Goal: Communication & Community: Answer question/provide support

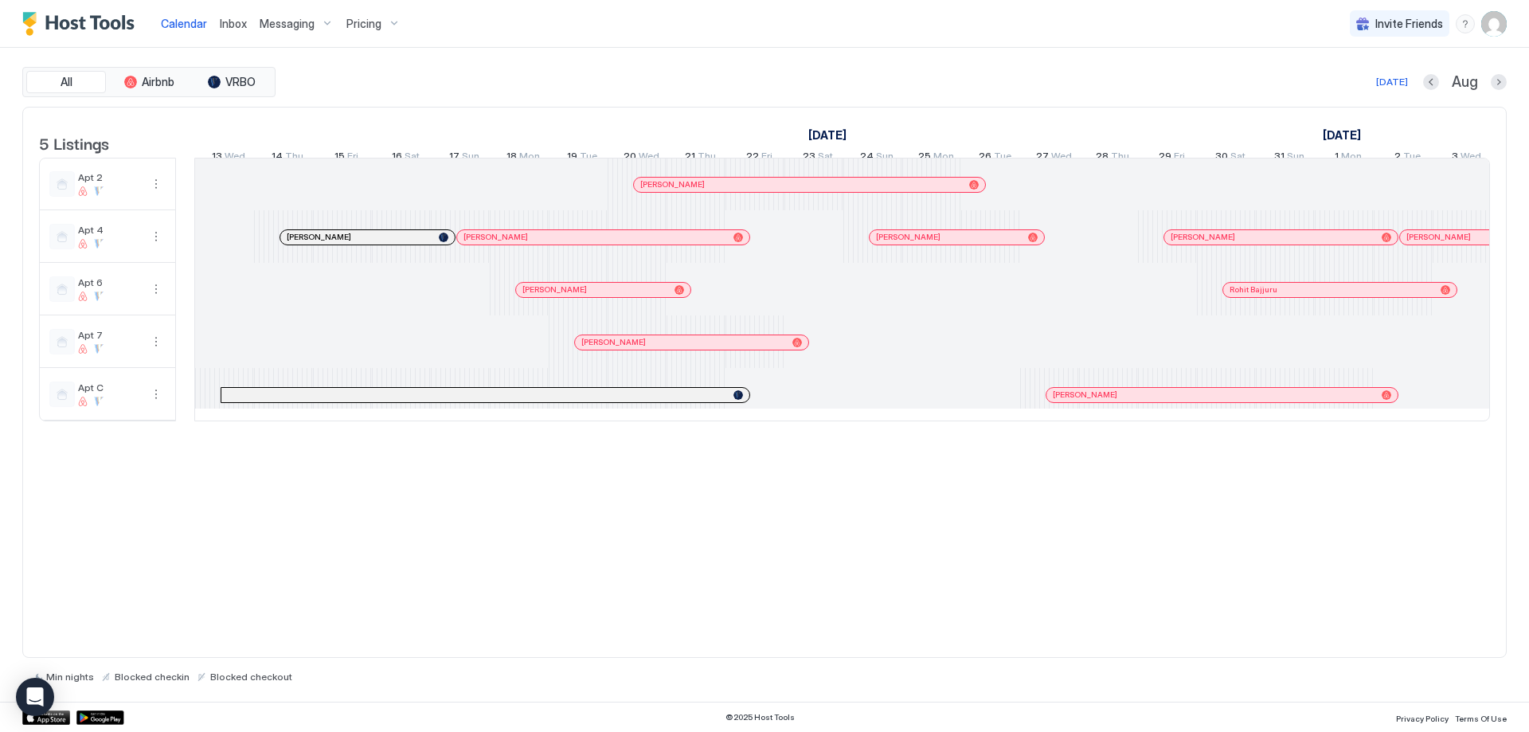
scroll to position [0, 1469]
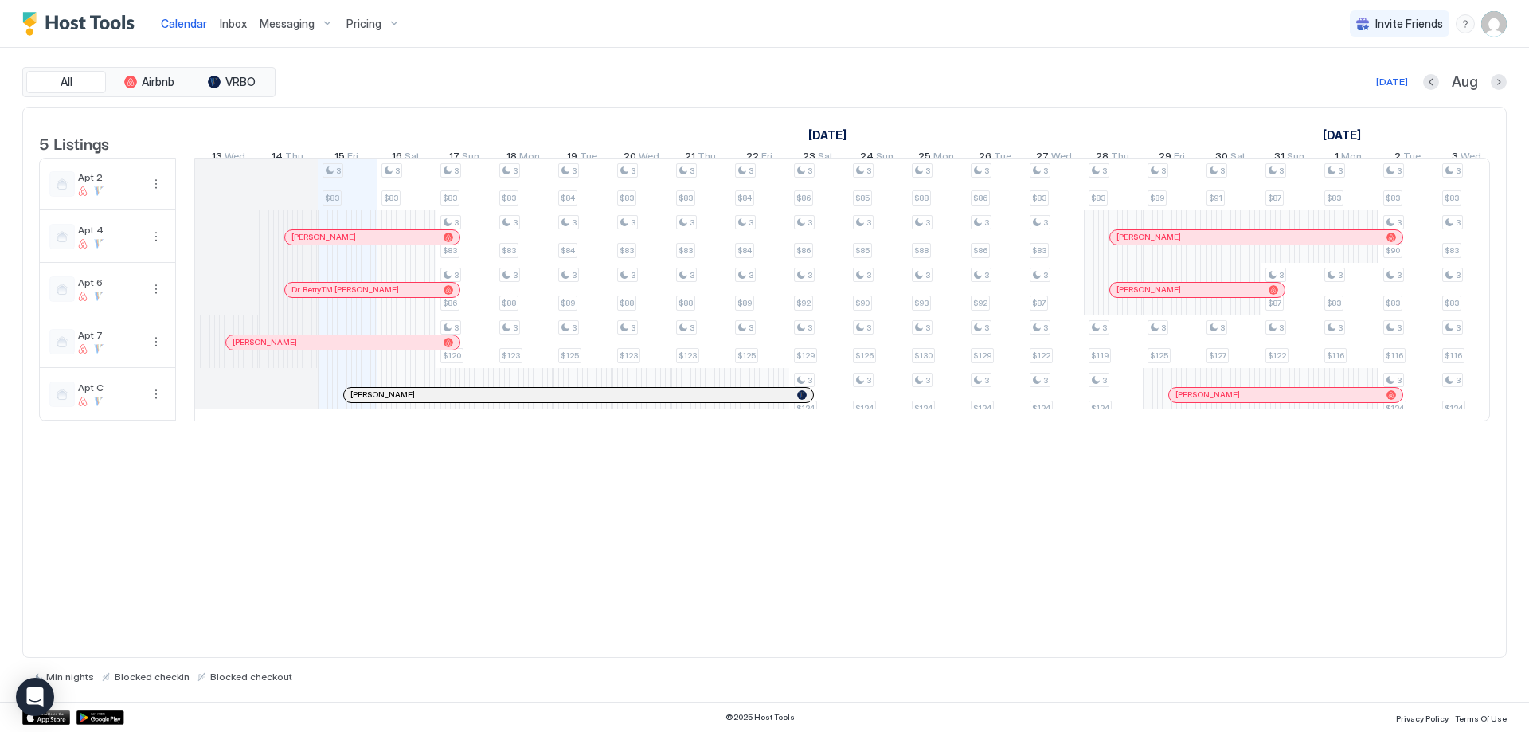
click at [228, 22] on span "Inbox" at bounding box center [233, 24] width 27 height 14
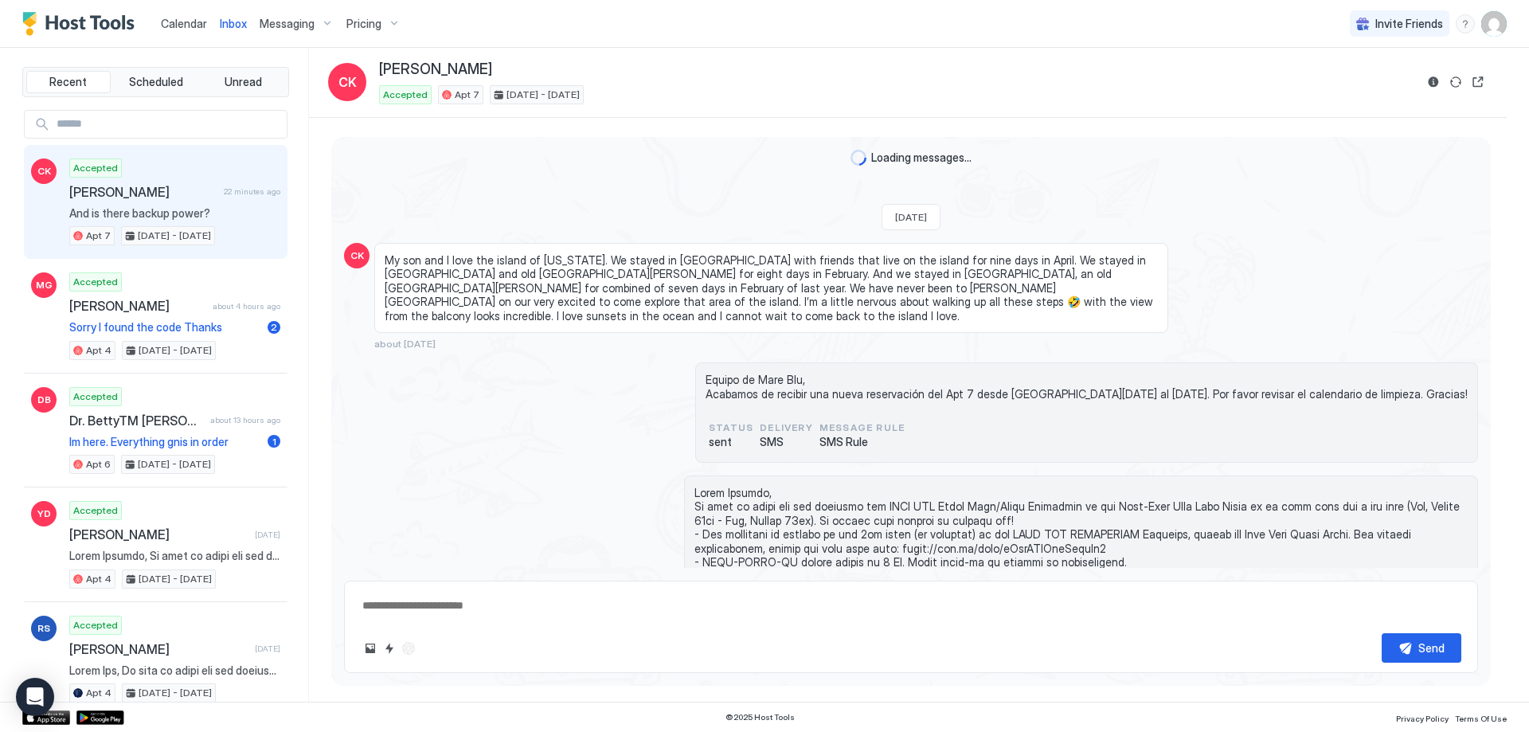
scroll to position [2108, 0]
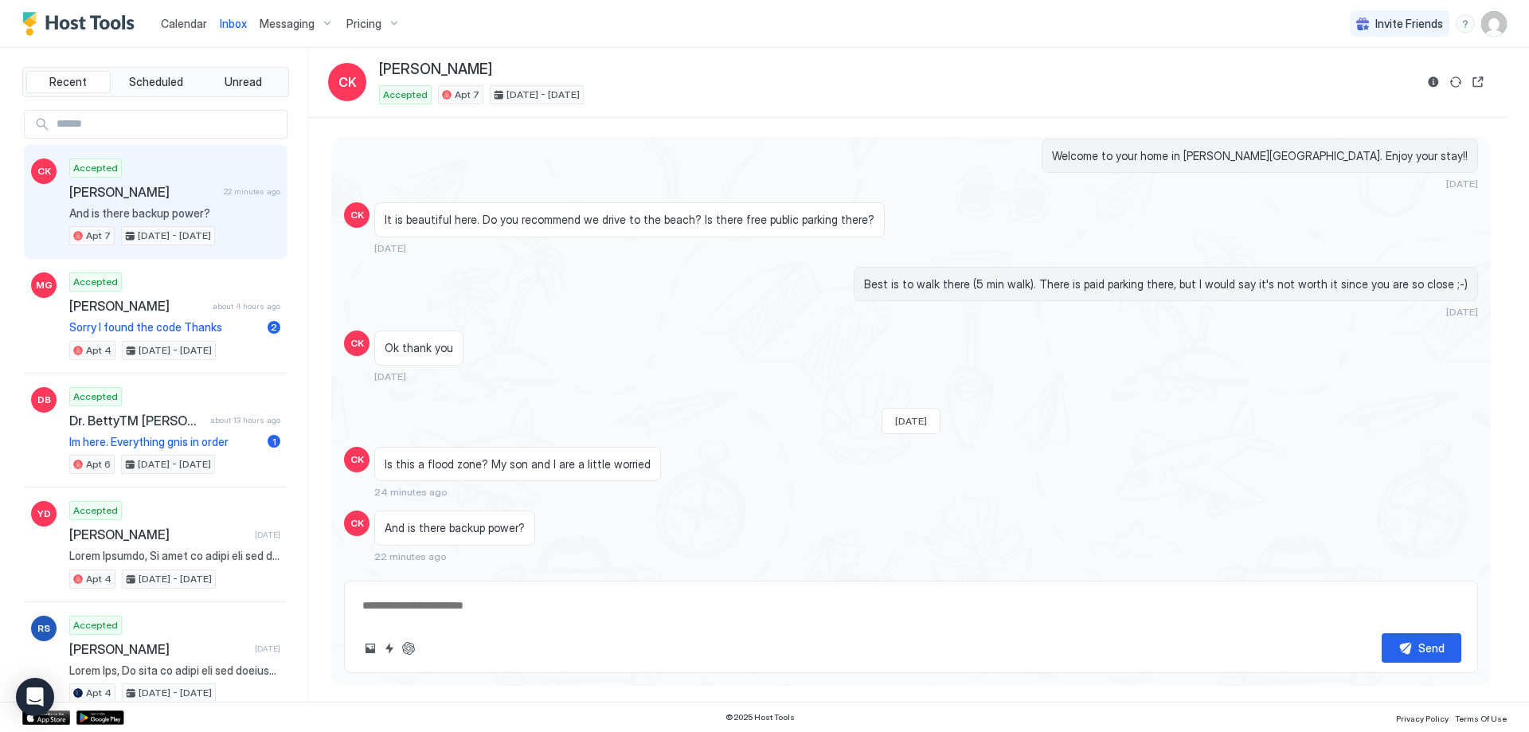
click at [170, 182] on div "Accepted [PERSON_NAME] 22 minutes ago And is there backup power? Apt [DATE] - […" at bounding box center [174, 203] width 211 height 88
click at [576, 616] on textarea at bounding box center [911, 605] width 1101 height 29
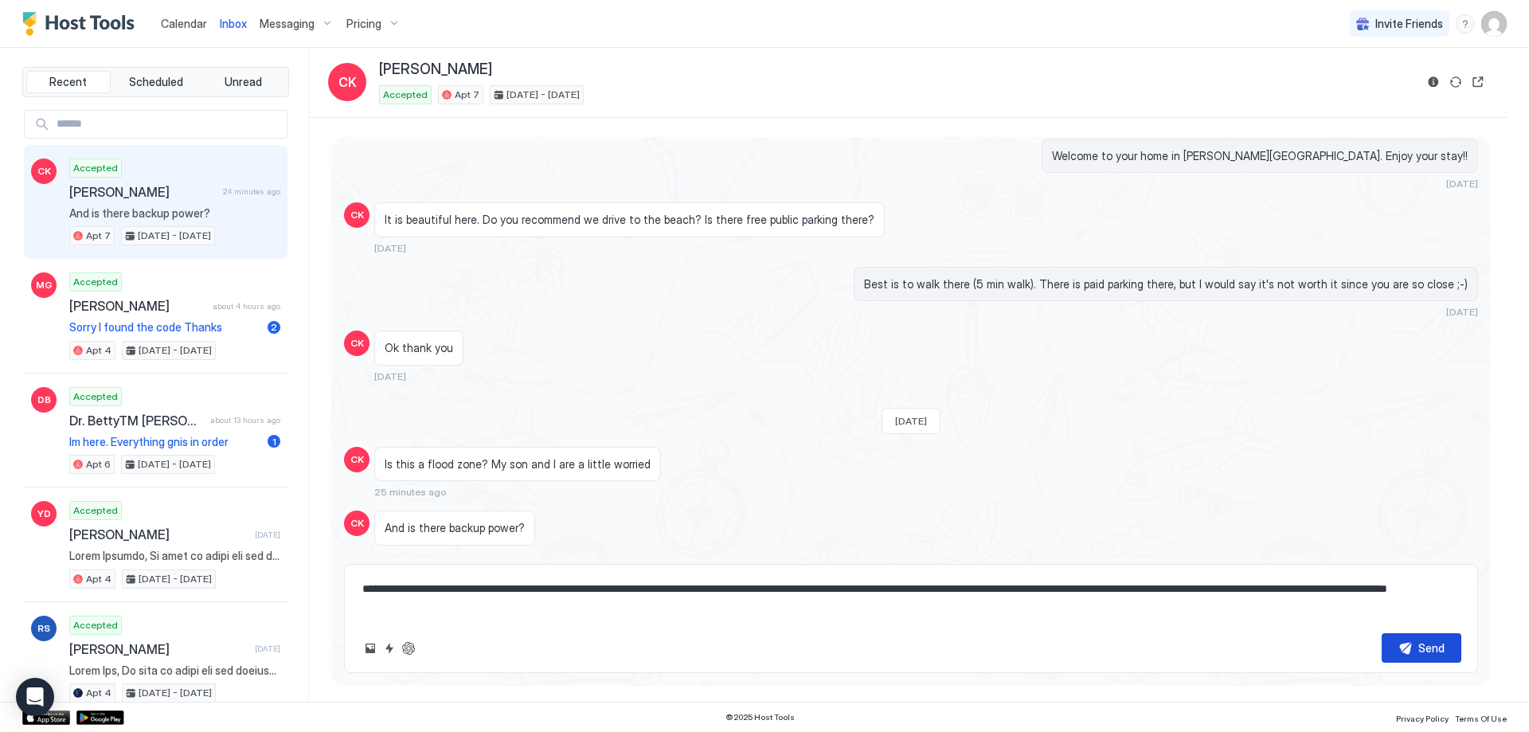
type textarea "**********"
click at [1396, 648] on button "Send" at bounding box center [1422, 647] width 80 height 29
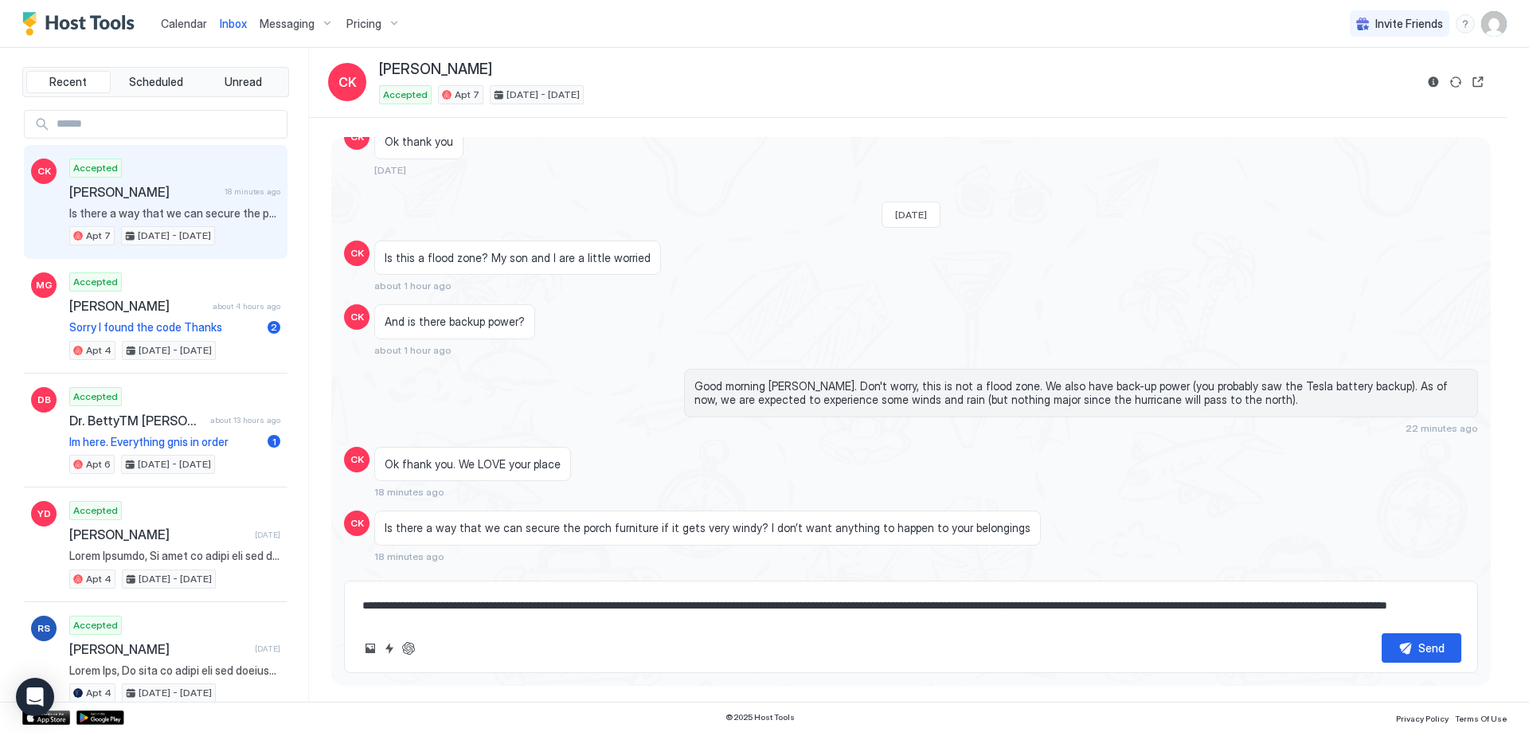
scroll to position [2280, 0]
